Goal: Obtain resource: Download file/media

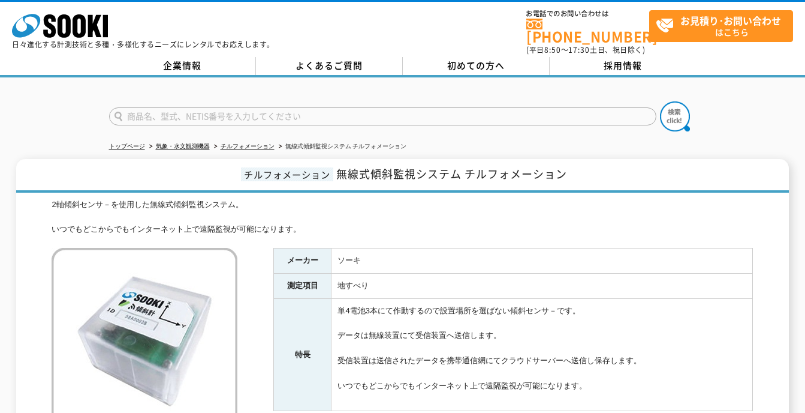
scroll to position [120, 0]
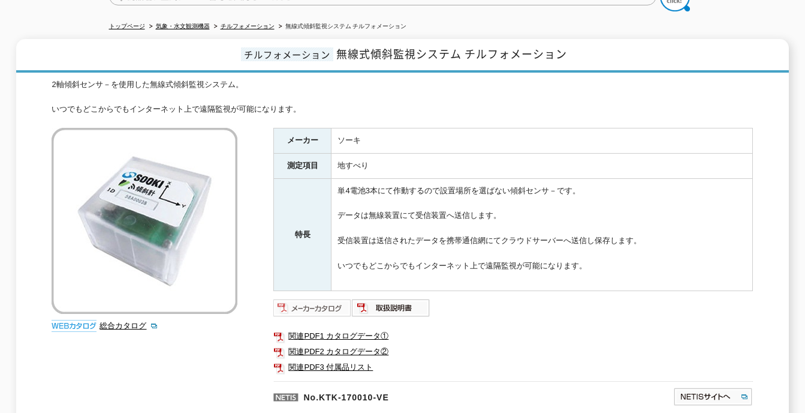
click at [316, 302] on img at bounding box center [312, 307] width 79 height 19
click at [348, 344] on link "関連PDF2 カタログデータ②" at bounding box center [513, 352] width 480 height 16
click at [386, 303] on img at bounding box center [391, 307] width 79 height 19
click at [323, 361] on link "関連PDF3 付属品リスト" at bounding box center [513, 367] width 480 height 16
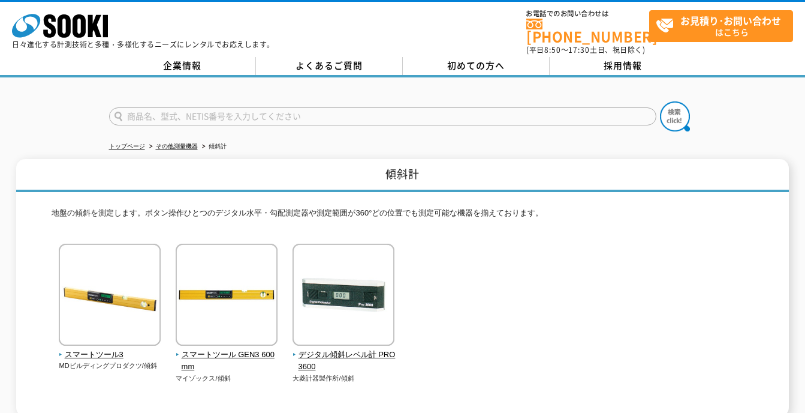
click at [205, 107] on input "text" at bounding box center [383, 116] width 548 height 18
type input "軽"
type input "傾斜"
click at [674, 106] on img at bounding box center [675, 116] width 30 height 30
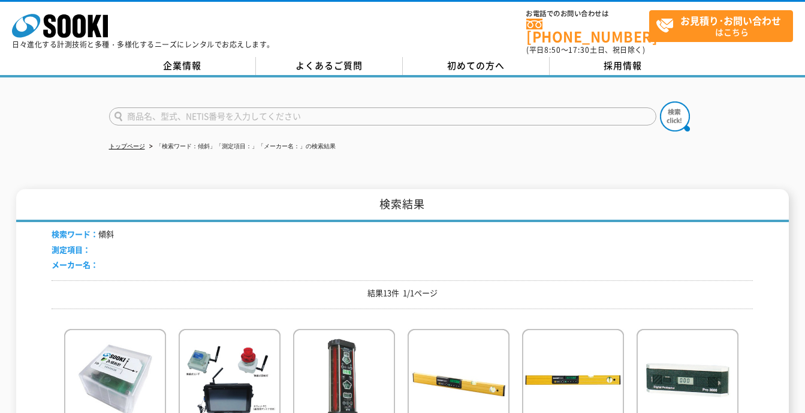
scroll to position [60, 0]
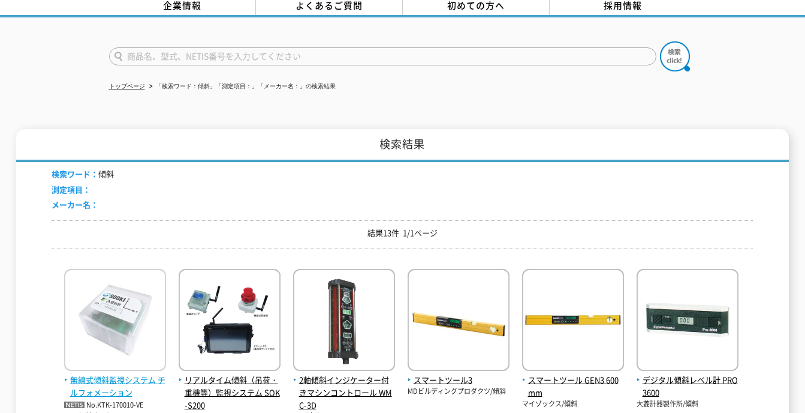
click at [119, 374] on span "無線式傾斜監視システム チルフォメーション" at bounding box center [115, 386] width 102 height 25
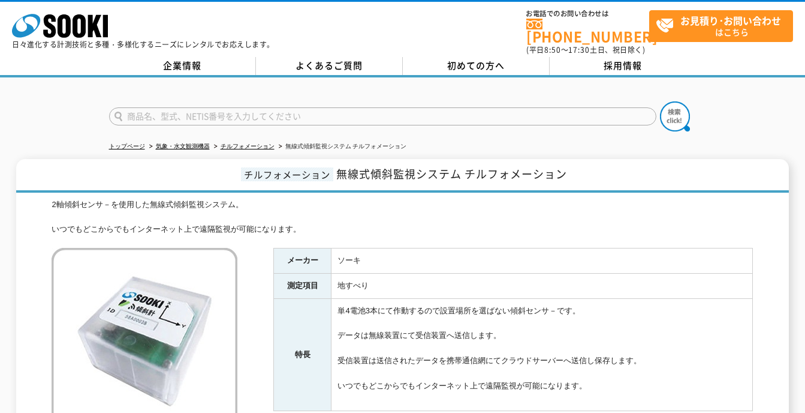
scroll to position [240, 0]
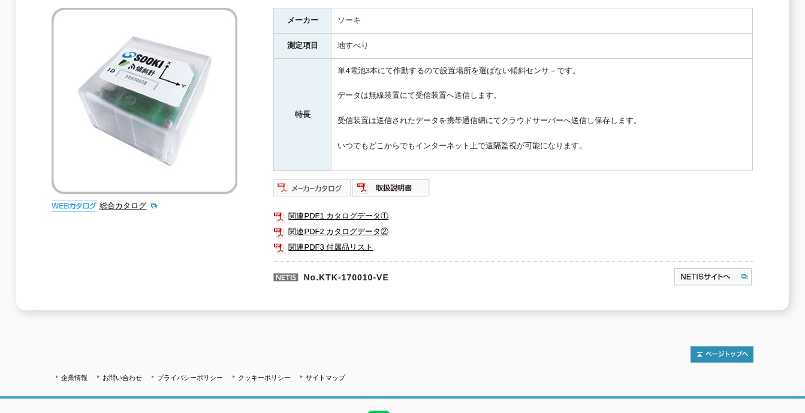
click at [323, 179] on img at bounding box center [312, 187] width 79 height 19
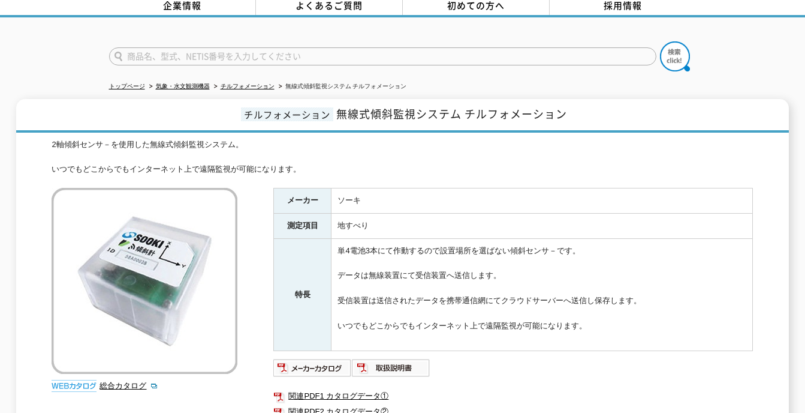
scroll to position [0, 0]
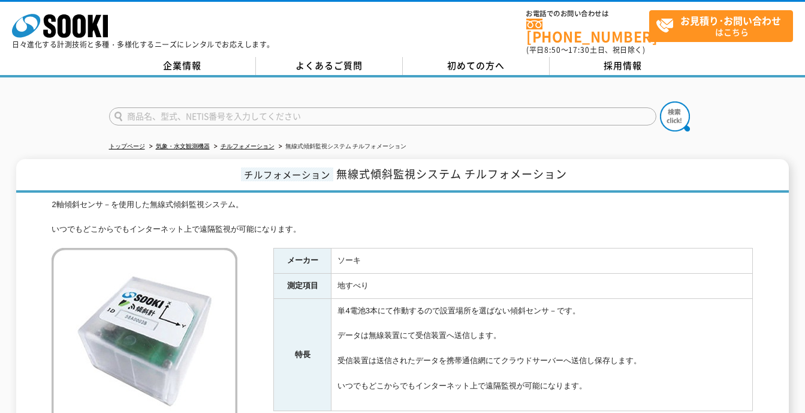
click at [186, 109] on input "text" at bounding box center [383, 116] width 548 height 18
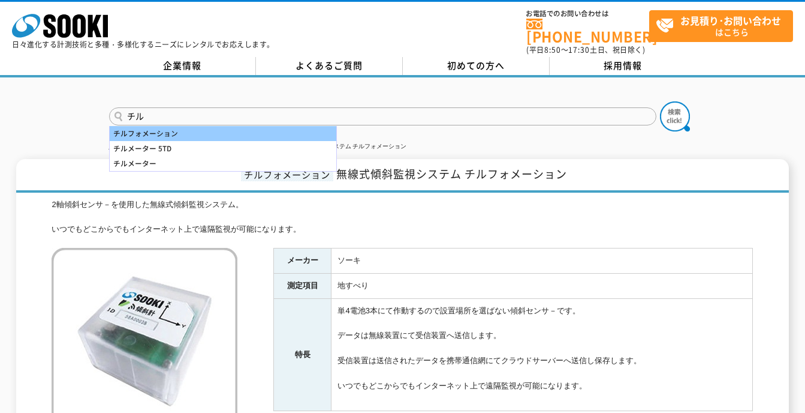
click at [174, 127] on div "チルフォメーション" at bounding box center [223, 133] width 227 height 15
type input "チルフォメーション"
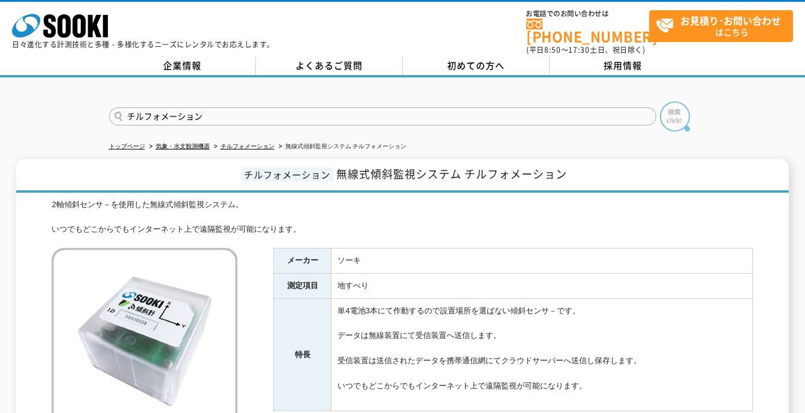
click at [672, 103] on img at bounding box center [675, 116] width 30 height 30
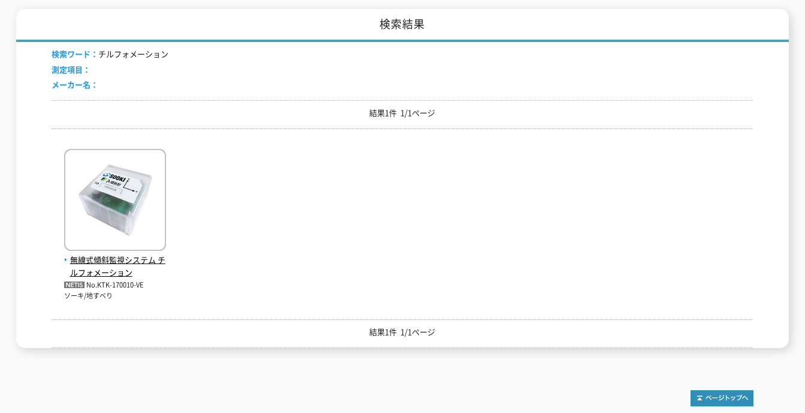
scroll to position [284, 0]
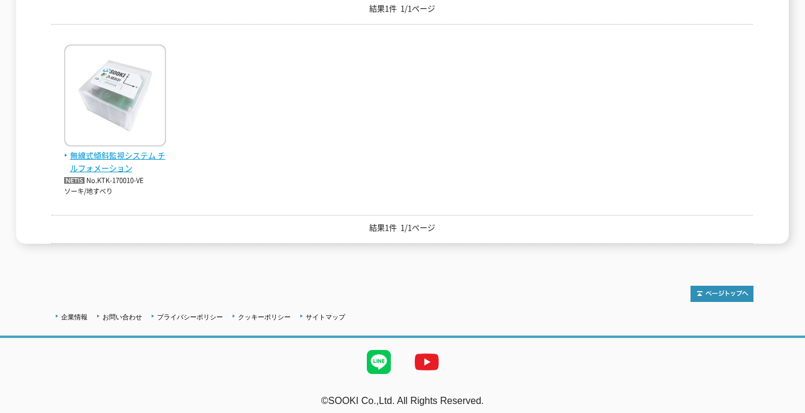
click at [116, 149] on span "無線式傾斜監視システム チルフォメーション" at bounding box center [115, 161] width 102 height 25
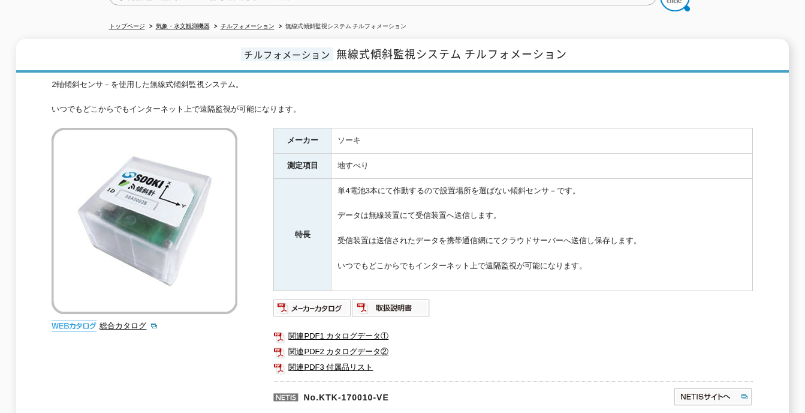
scroll to position [240, 0]
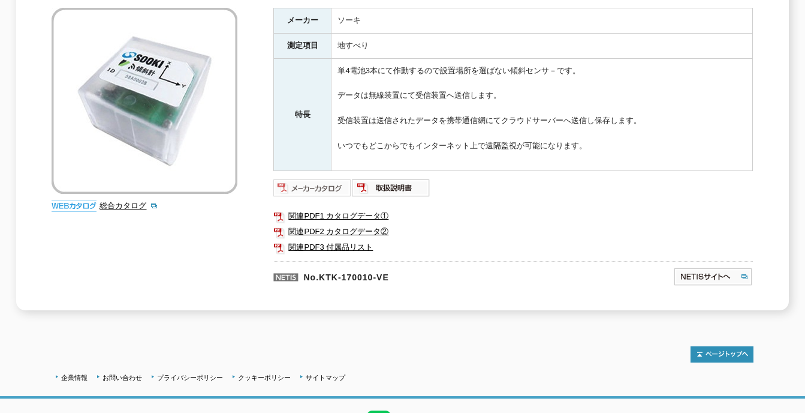
click at [322, 182] on img at bounding box center [312, 187] width 79 height 19
click at [309, 208] on link "関連PDF1 カタログデータ①" at bounding box center [513, 216] width 480 height 16
click at [329, 208] on link "関連PDF1 カタログデータ①" at bounding box center [513, 216] width 480 height 16
click at [359, 224] on link "関連PDF2 カタログデータ②" at bounding box center [513, 232] width 480 height 16
click at [337, 239] on link "関連PDF3 付属品リスト" at bounding box center [513, 247] width 480 height 16
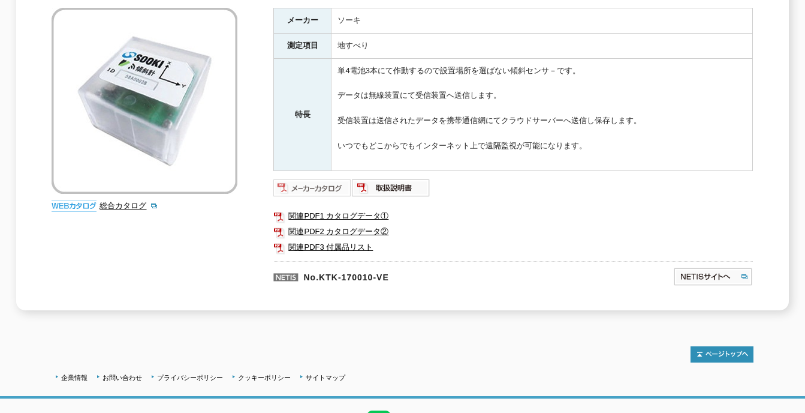
drag, startPoint x: 318, startPoint y: 184, endPoint x: 290, endPoint y: 186, distance: 28.9
click at [290, 186] on img at bounding box center [312, 187] width 79 height 19
click at [333, 208] on link "関連PDF1 カタログデータ①" at bounding box center [513, 216] width 480 height 16
click at [364, 224] on link "関連PDF2 カタログデータ②" at bounding box center [513, 232] width 480 height 16
click at [350, 239] on link "関連PDF3 付属品リスト" at bounding box center [513, 247] width 480 height 16
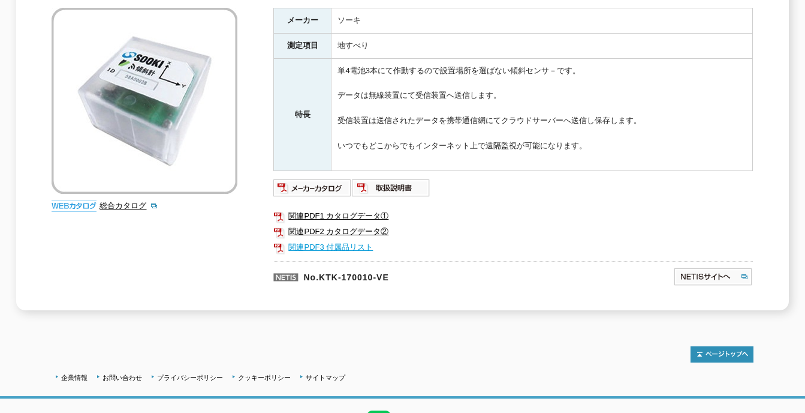
click at [348, 240] on link "関連PDF3 付属品リスト" at bounding box center [513, 247] width 480 height 16
click at [320, 178] on img at bounding box center [312, 187] width 79 height 19
click at [326, 208] on link "関連PDF1 カタログデータ①" at bounding box center [513, 216] width 480 height 16
click at [368, 224] on link "関連PDF2 カタログデータ②" at bounding box center [513, 232] width 480 height 16
click at [353, 239] on link "関連PDF3 付属品リスト" at bounding box center [513, 247] width 480 height 16
